Goal: Task Accomplishment & Management: Manage account settings

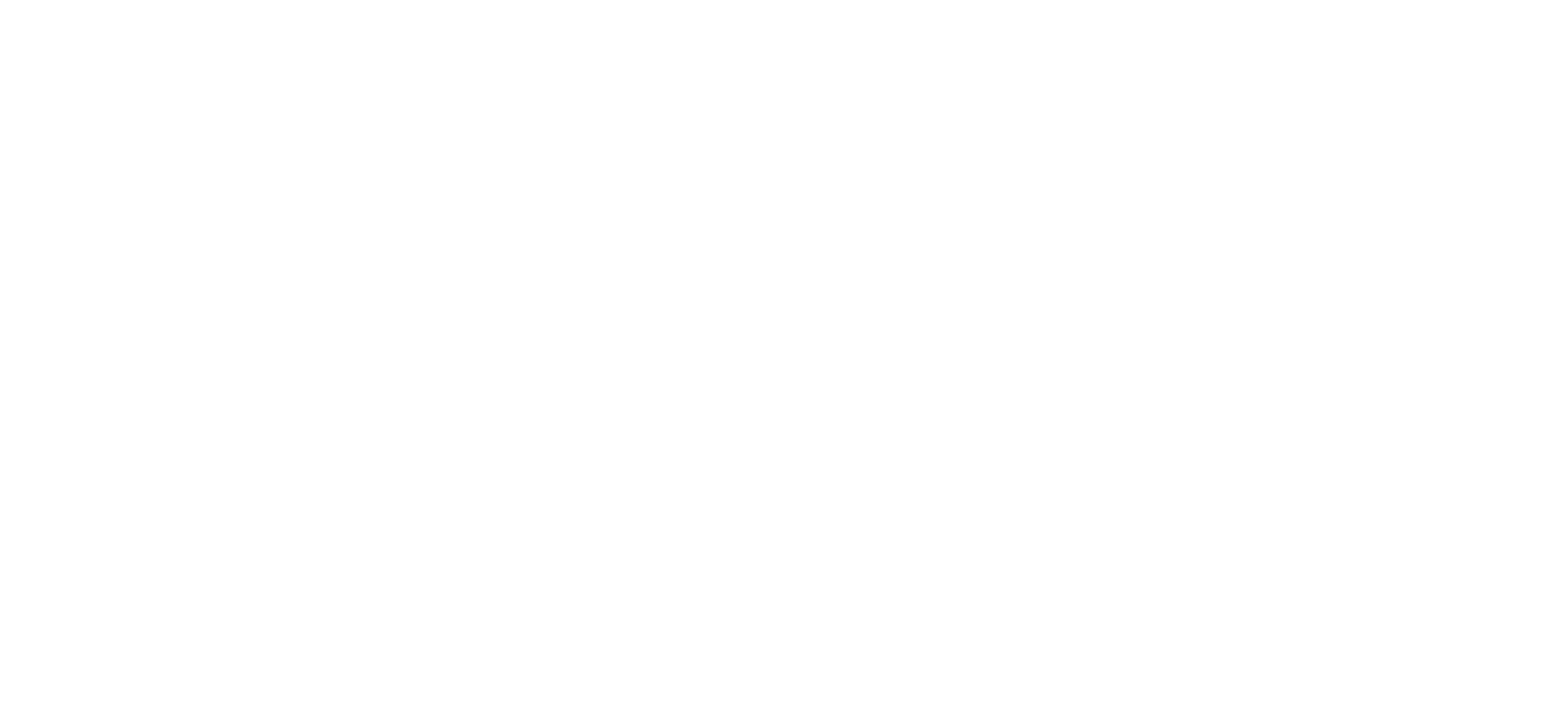
click at [804, 502] on html at bounding box center [784, 352] width 1568 height 703
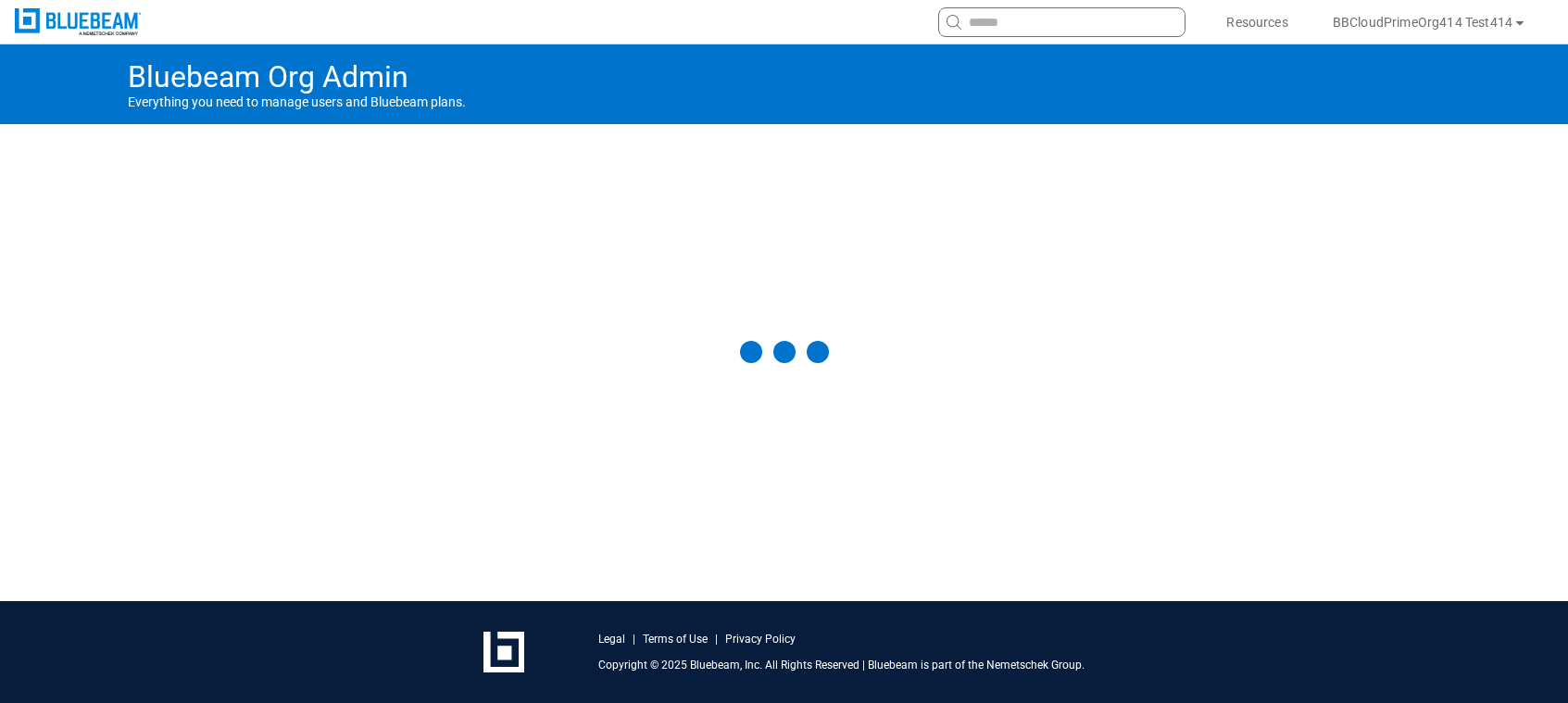
select select "**"
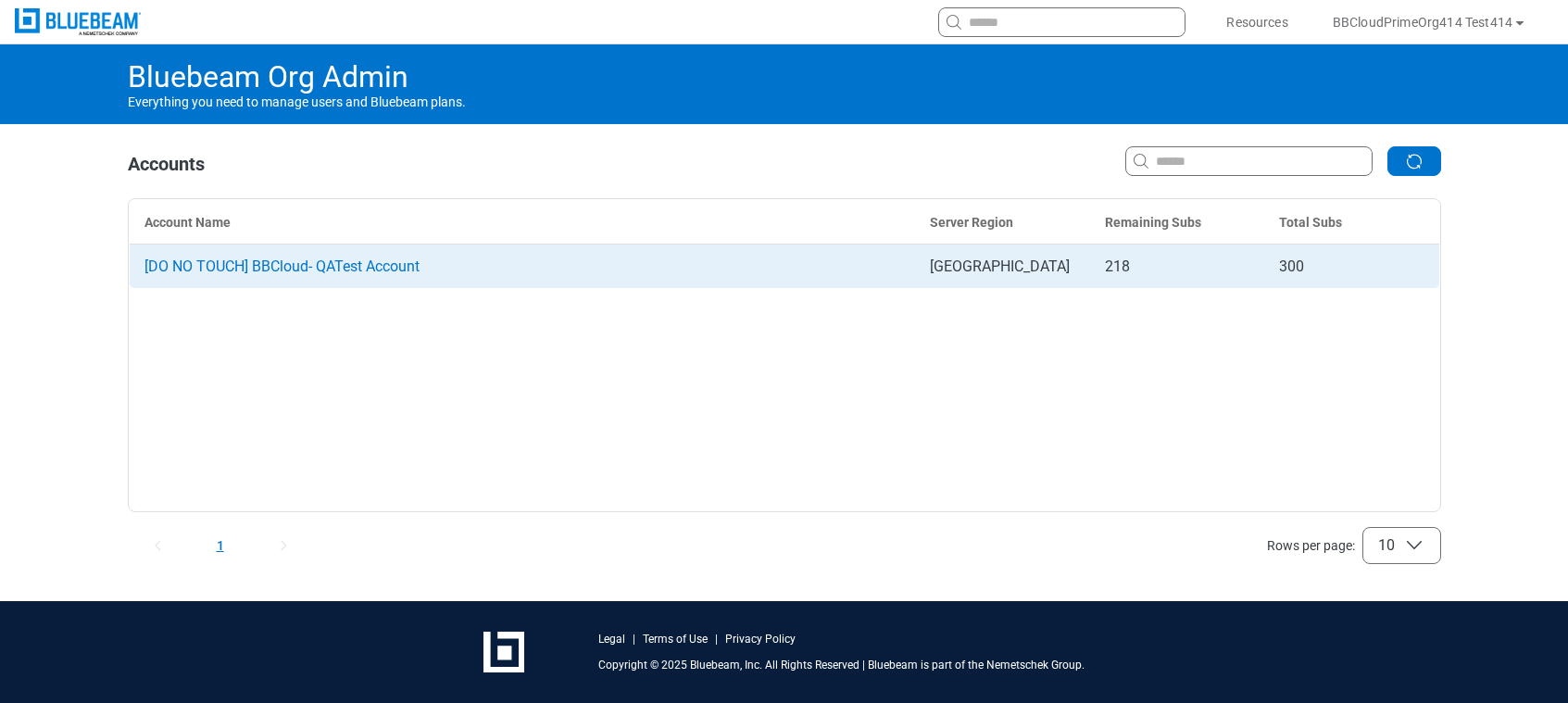
click at [352, 271] on span "[DO NO TOUCH] BBCloud- QATest Account" at bounding box center [282, 266] width 275 height 17
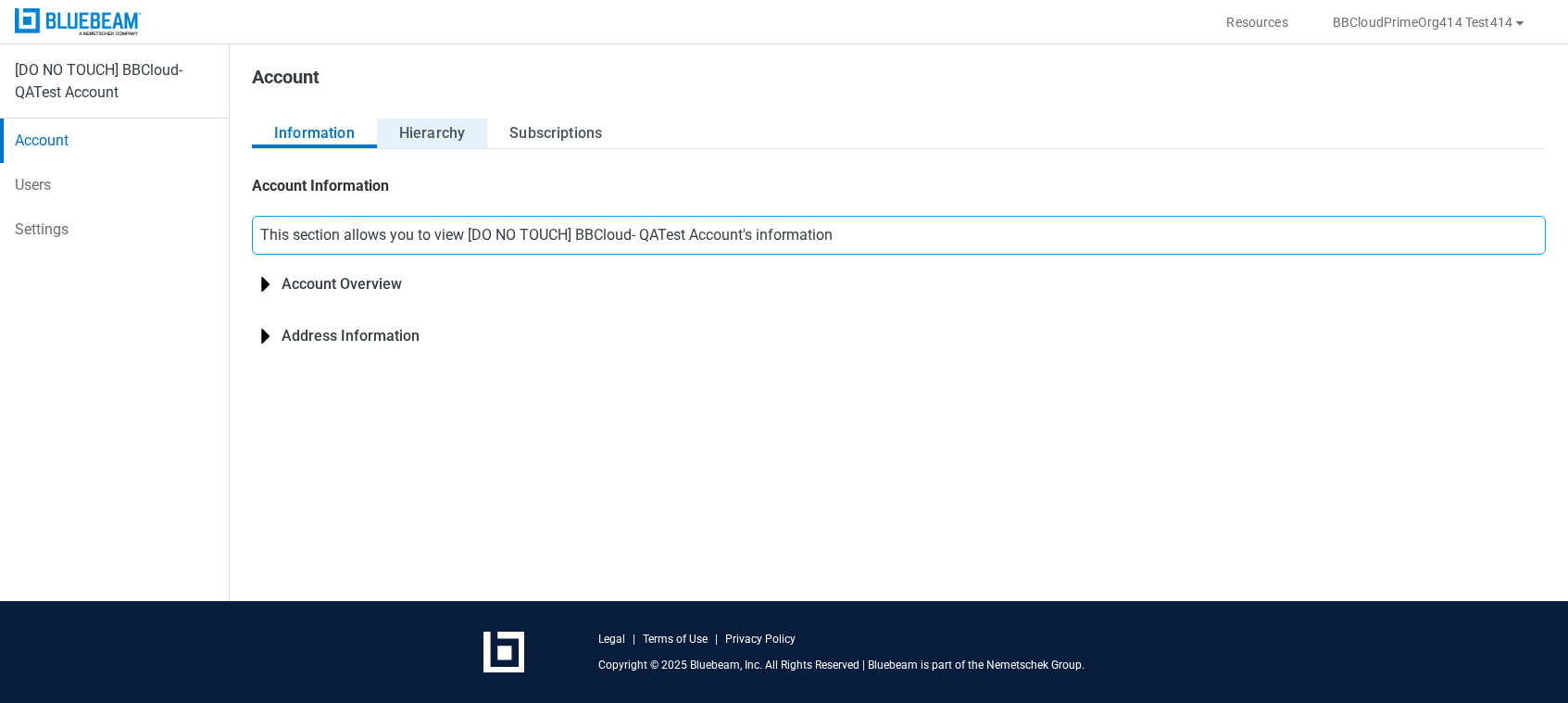
click at [443, 132] on button "Hierarchy" at bounding box center [432, 132] width 111 height 30
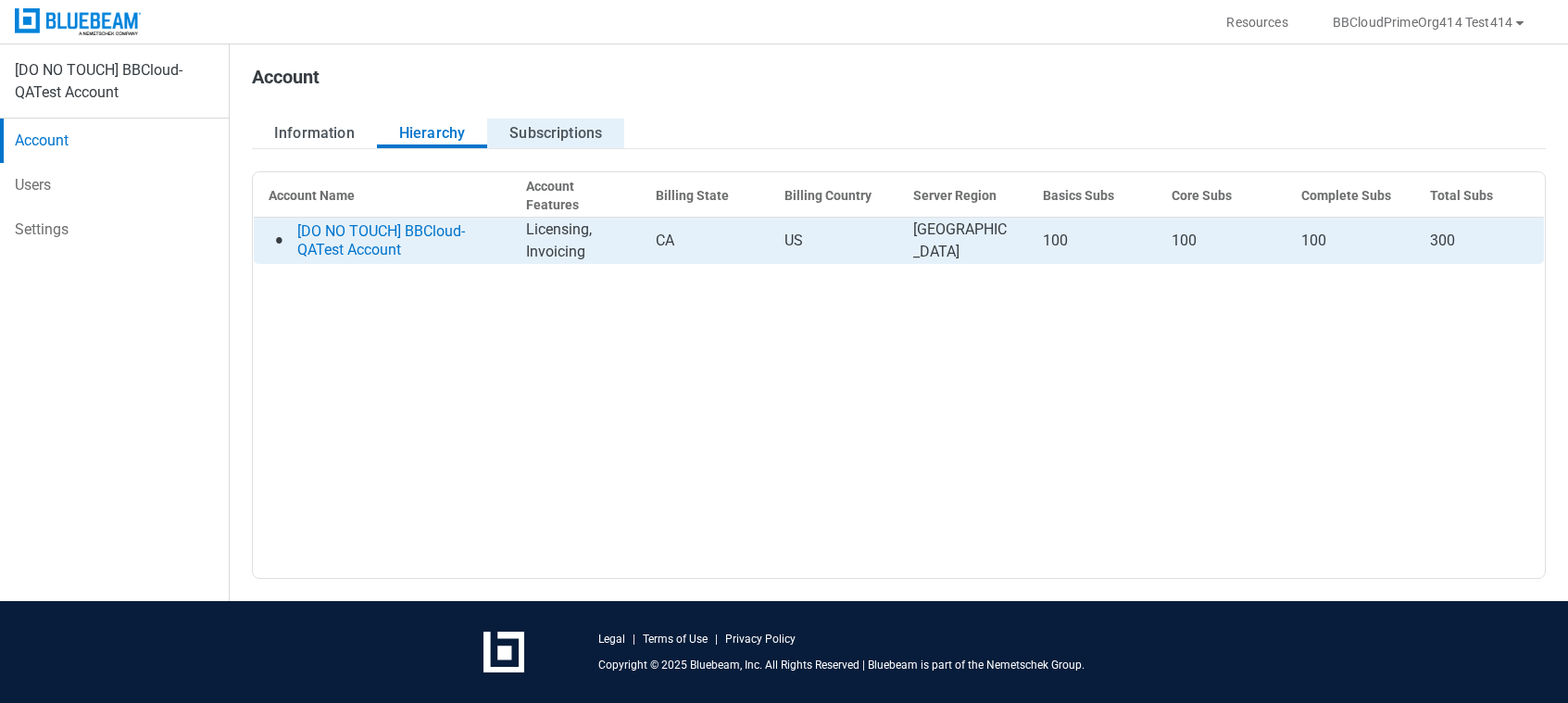
click at [545, 125] on button "Subscriptions" at bounding box center [556, 132] width 137 height 30
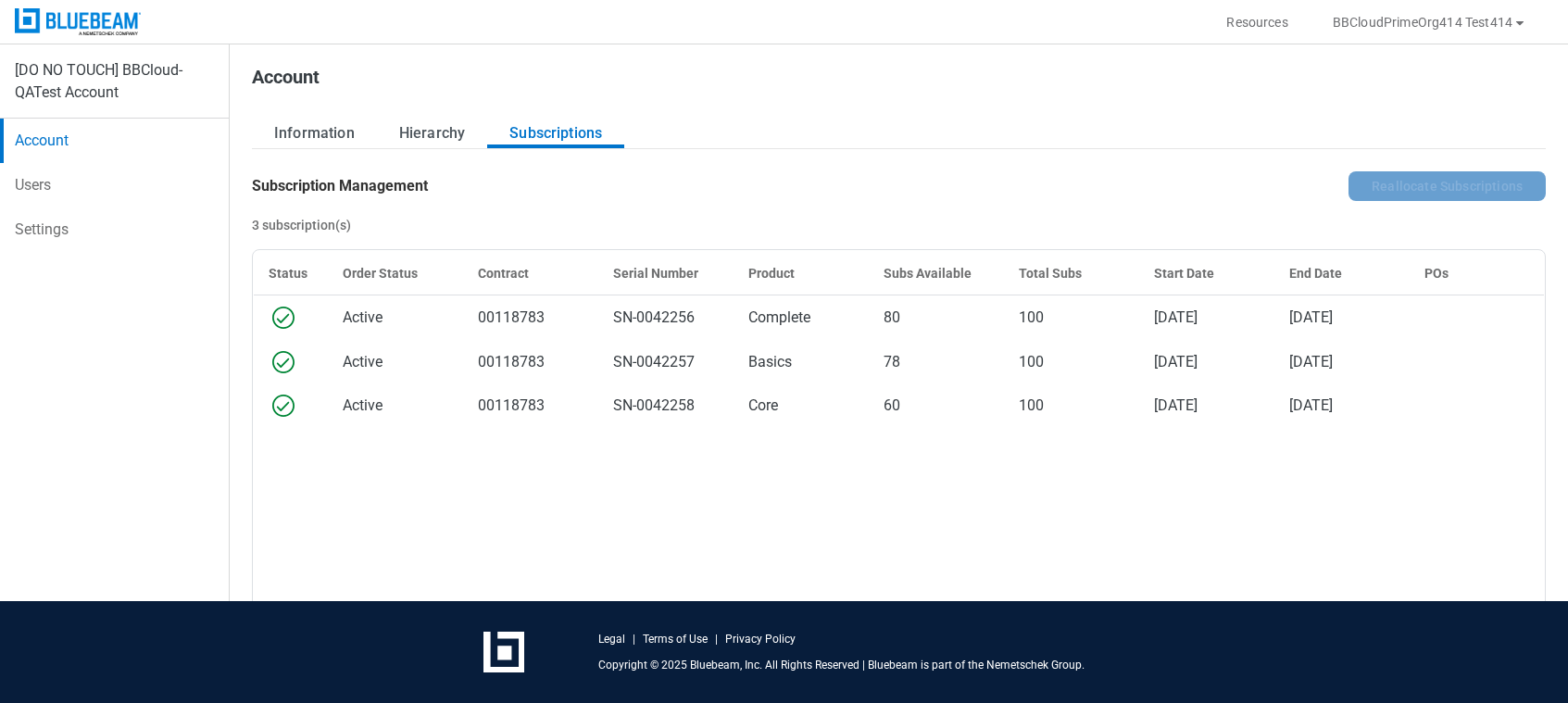
click at [99, 36] on div at bounding box center [89, 22] width 178 height 44
select select "**"
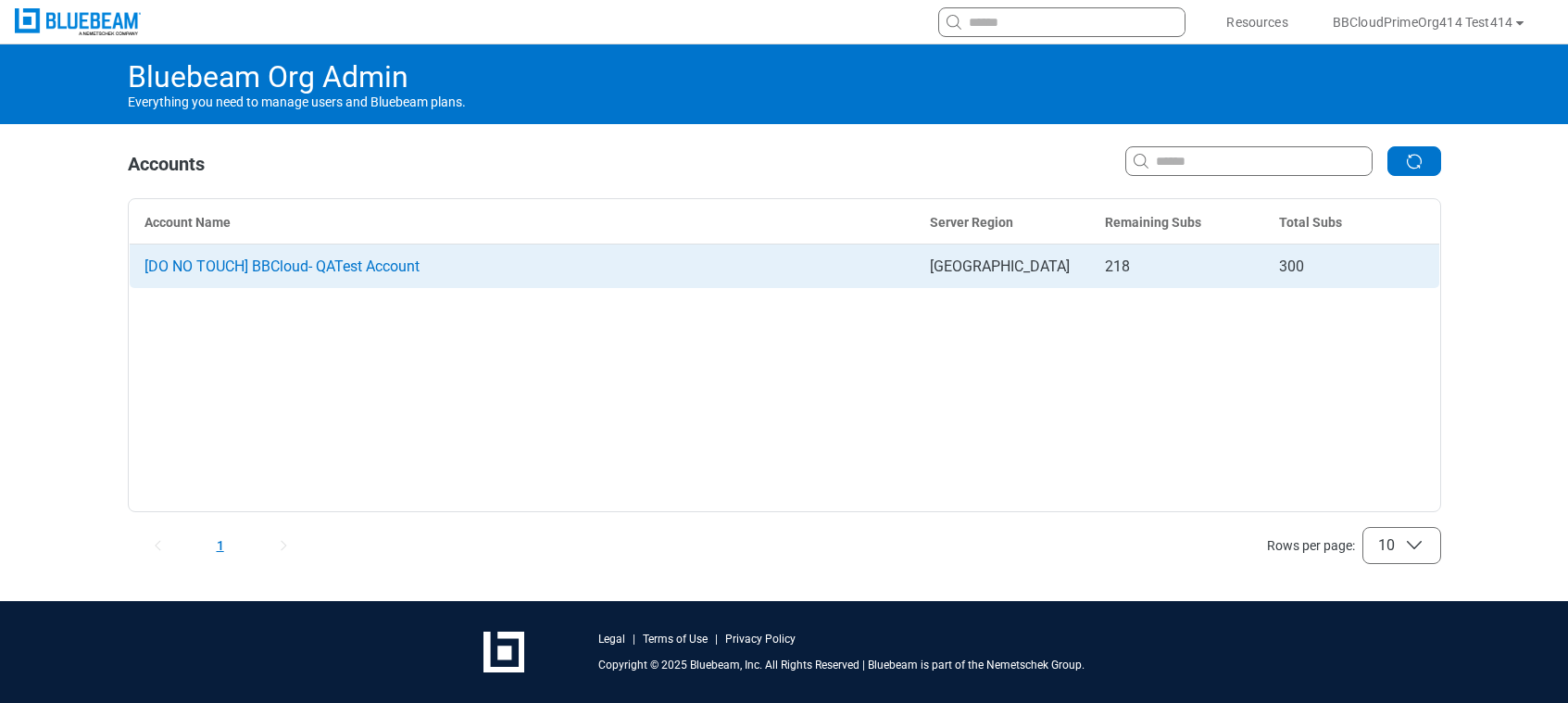
click at [348, 275] on td "[DO NO TOUCH] BBCloud- QATest Account" at bounding box center [522, 267] width 787 height 45
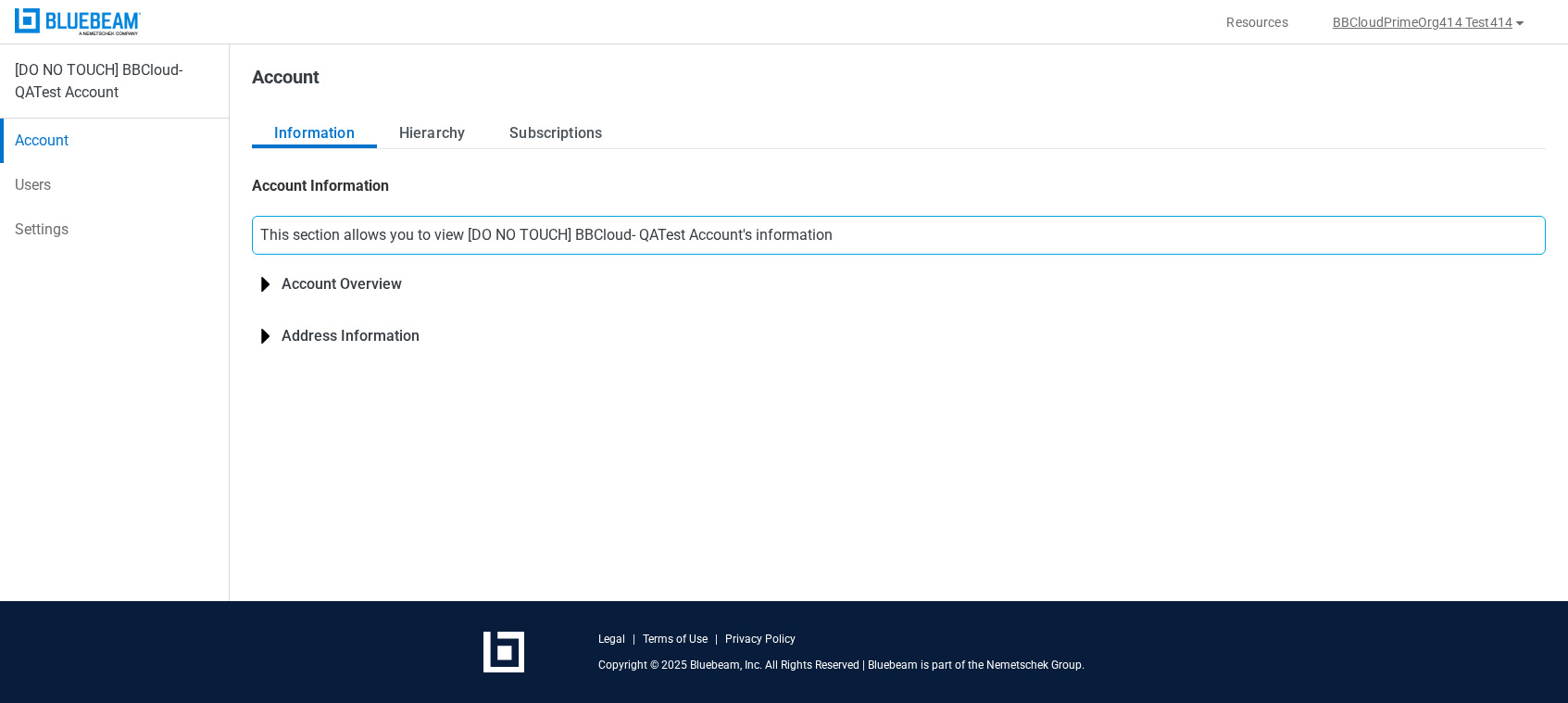
click at [1417, 33] on button "BBCloudPrimeOrg414 Test414" at bounding box center [1430, 22] width 239 height 30
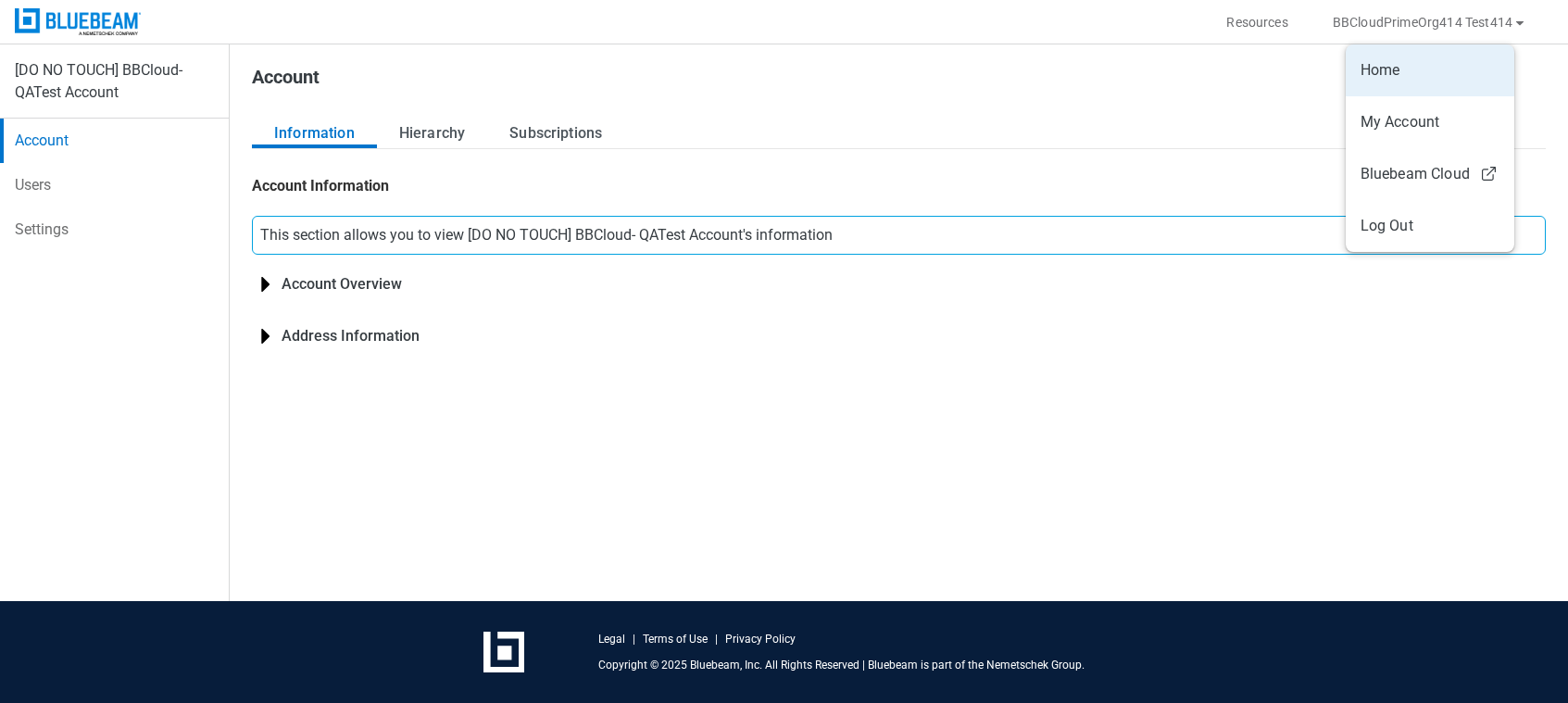
select select "**"
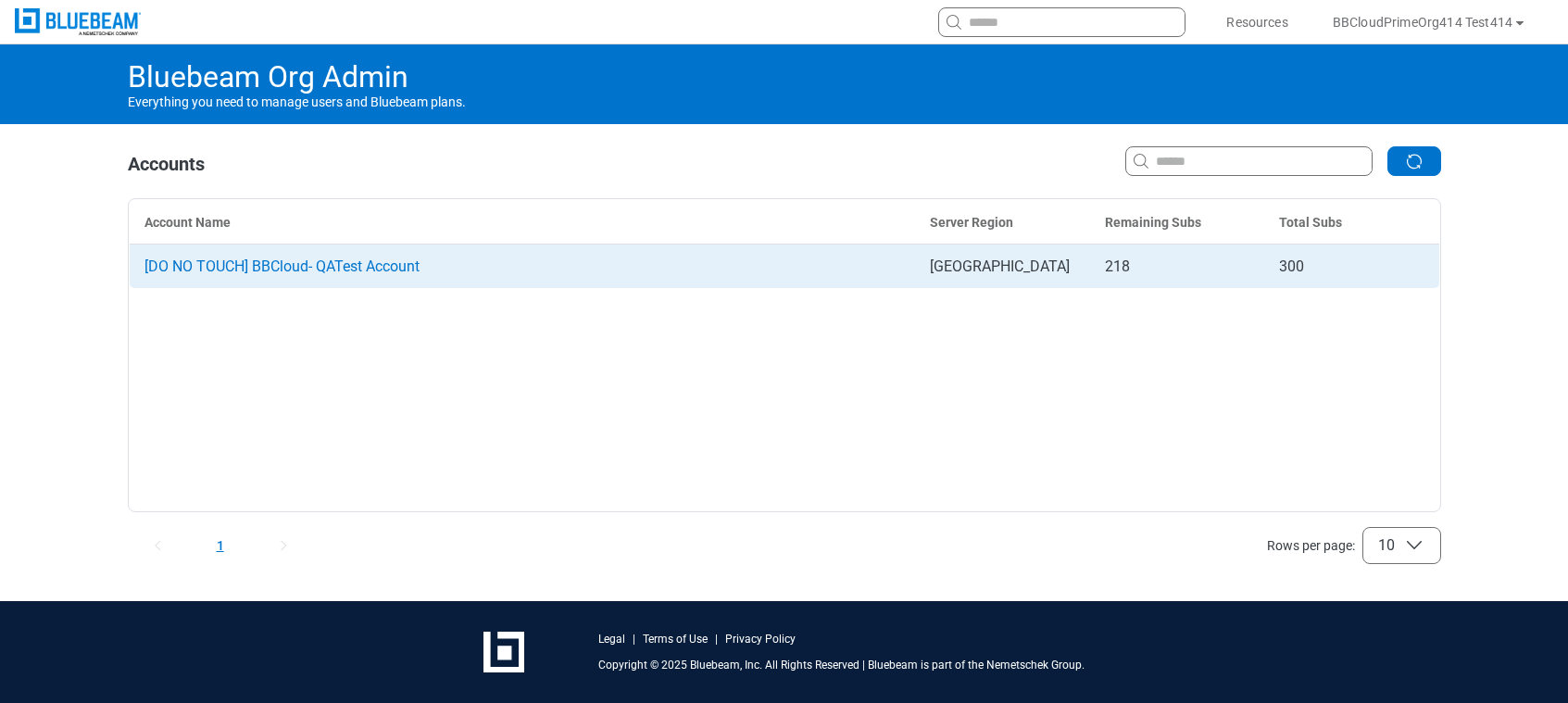
click at [342, 257] on span "[DO NO TOUCH] BBCloud- QATest Account" at bounding box center [282, 266] width 275 height 17
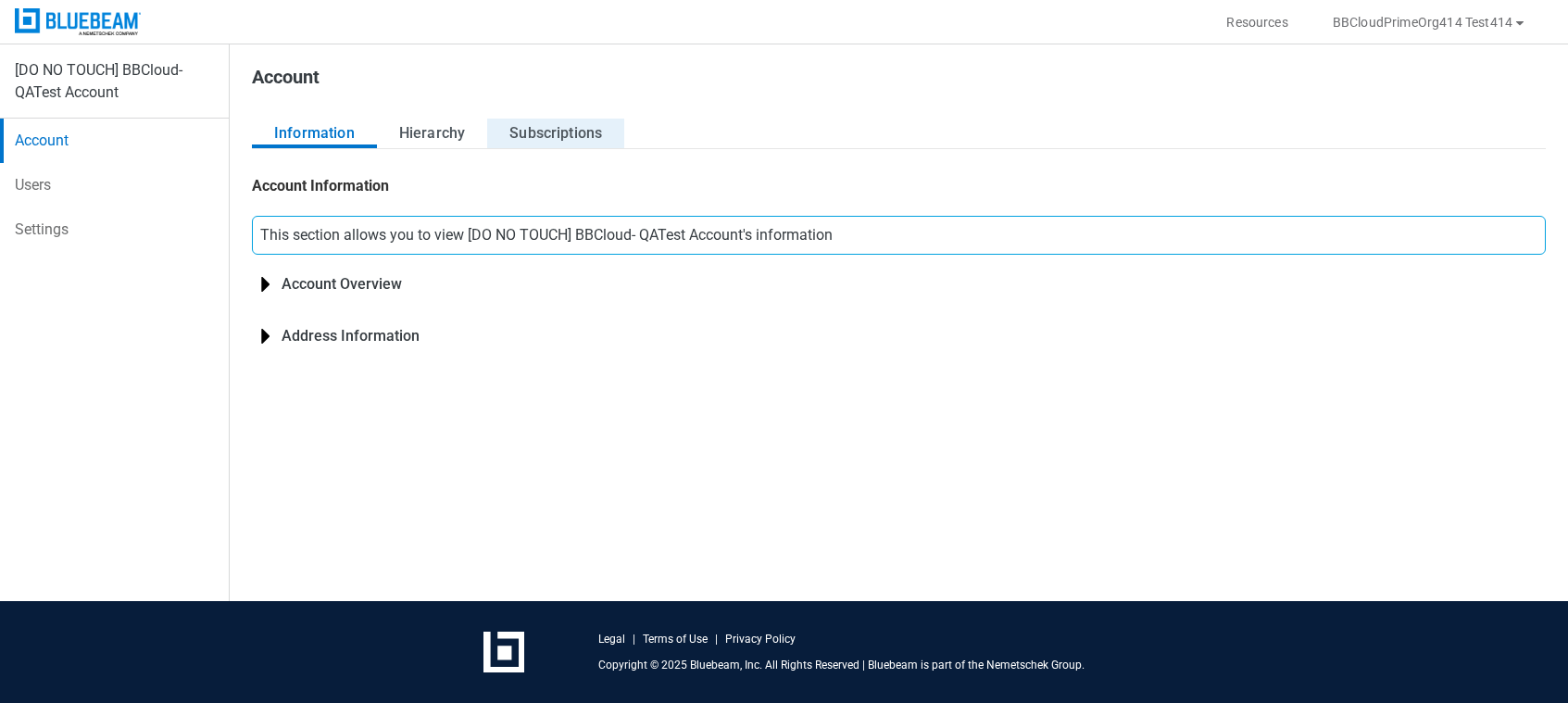
click at [516, 134] on button "Subscriptions" at bounding box center [556, 132] width 137 height 30
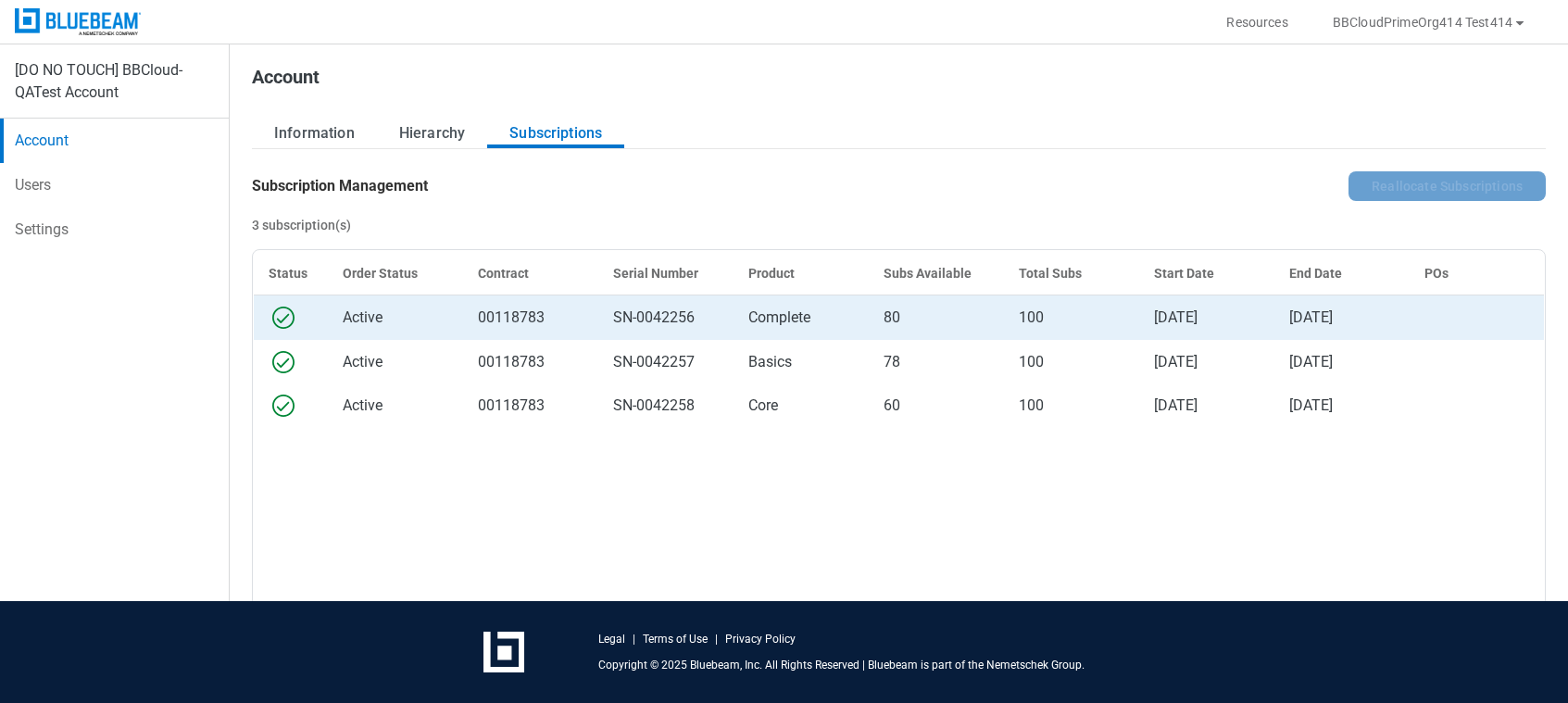
click at [307, 321] on div "bb-data-table" at bounding box center [291, 317] width 45 height 30
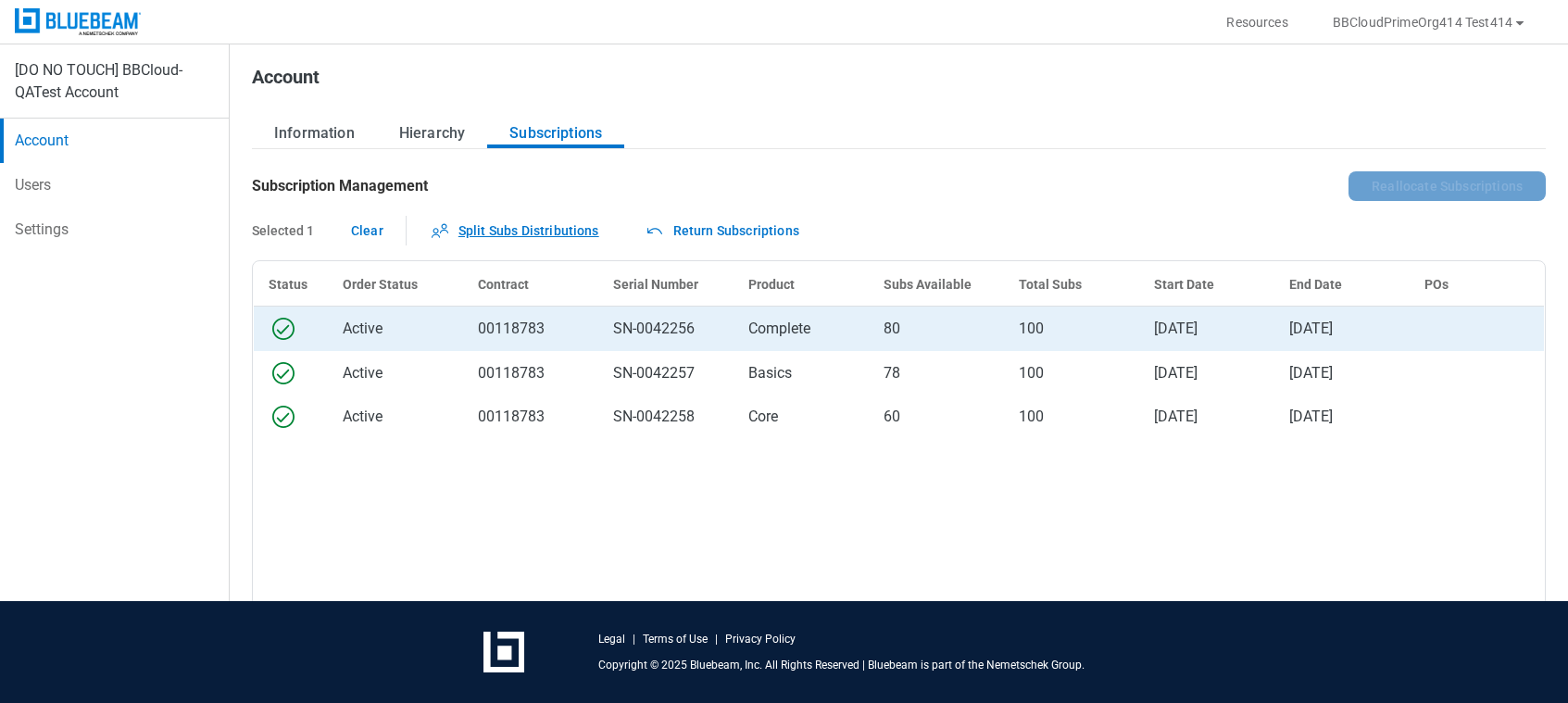
click at [533, 228] on button "Split Subs Distributions" at bounding box center [514, 231] width 215 height 30
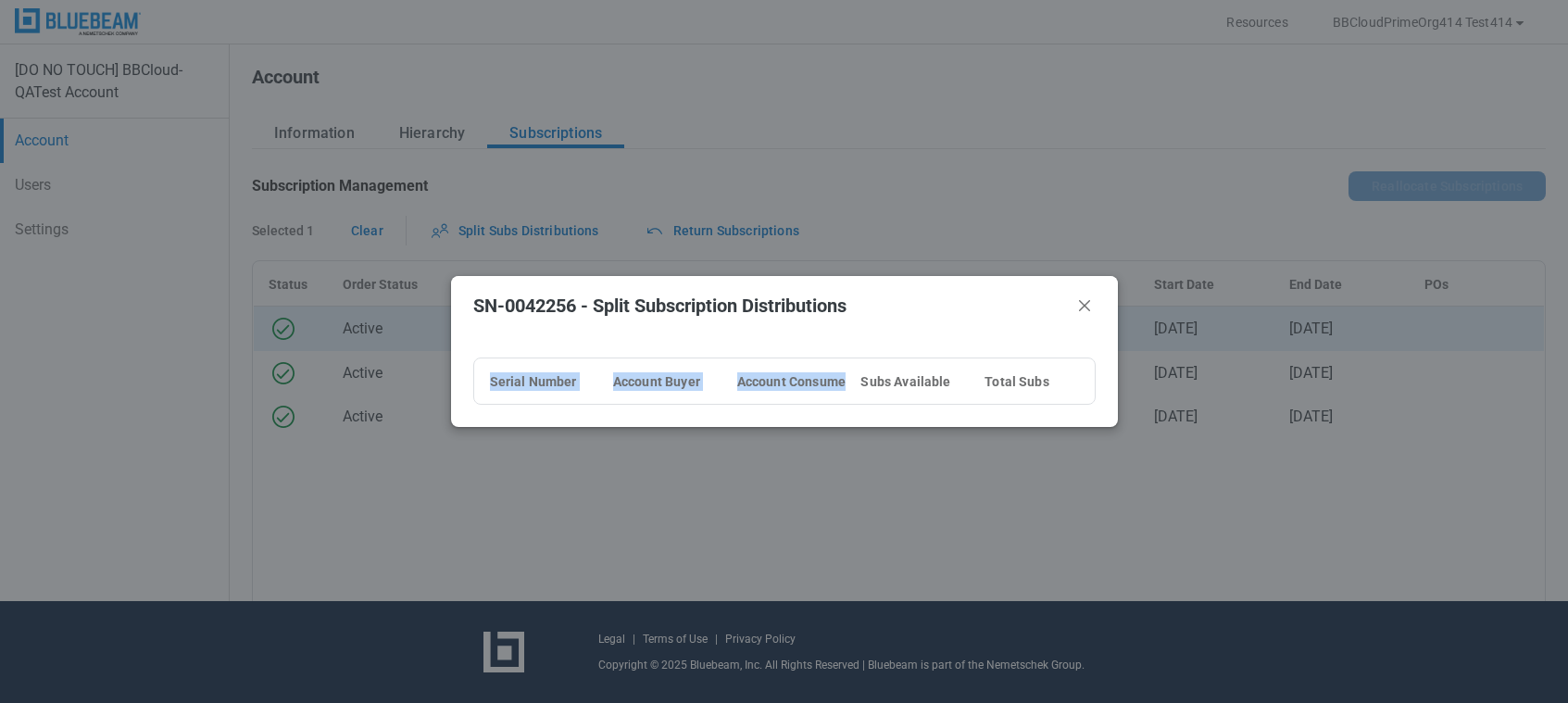
drag, startPoint x: 857, startPoint y: 366, endPoint x: 946, endPoint y: 420, distance: 104.1
click at [933, 427] on div "SN-0042256 - Split Subscription Distributions Serial Number Account Buyer Accou…" at bounding box center [784, 352] width 1568 height 703
click at [1090, 301] on icon "Close" at bounding box center [1085, 306] width 11 height 11
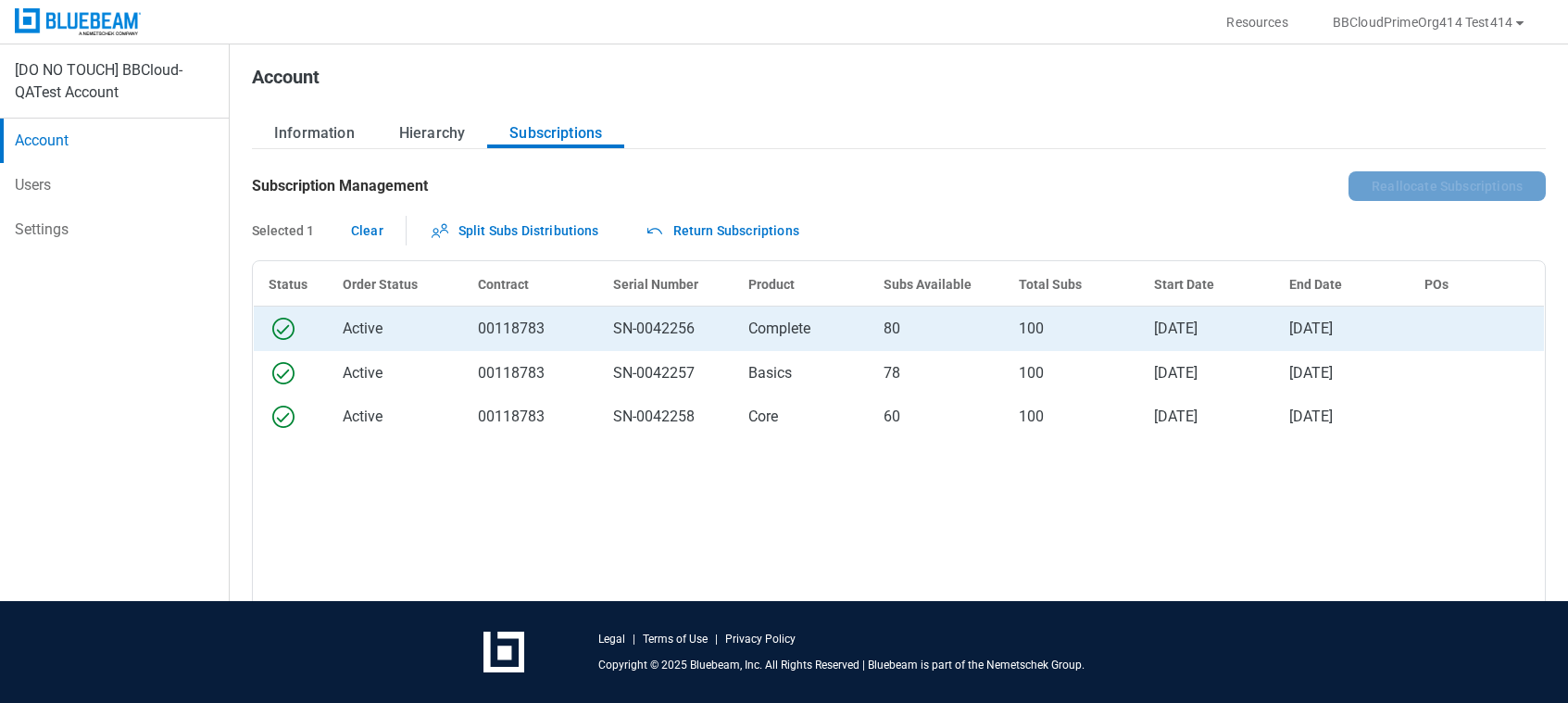
click at [414, 114] on div "Account" at bounding box center [631, 82] width 803 height 74
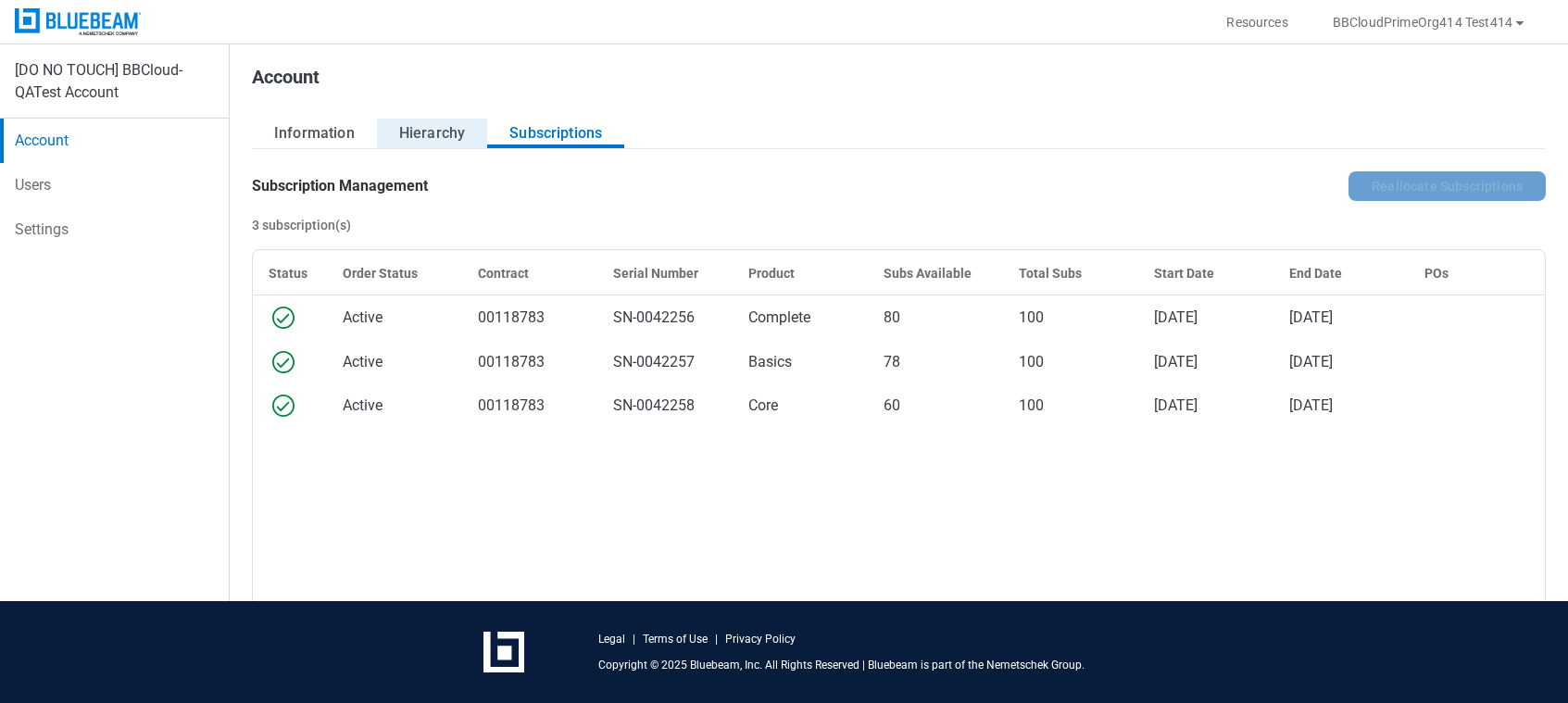
click at [431, 147] on button "Hierarchy" at bounding box center [432, 132] width 111 height 30
